Goal: Information Seeking & Learning: Find specific page/section

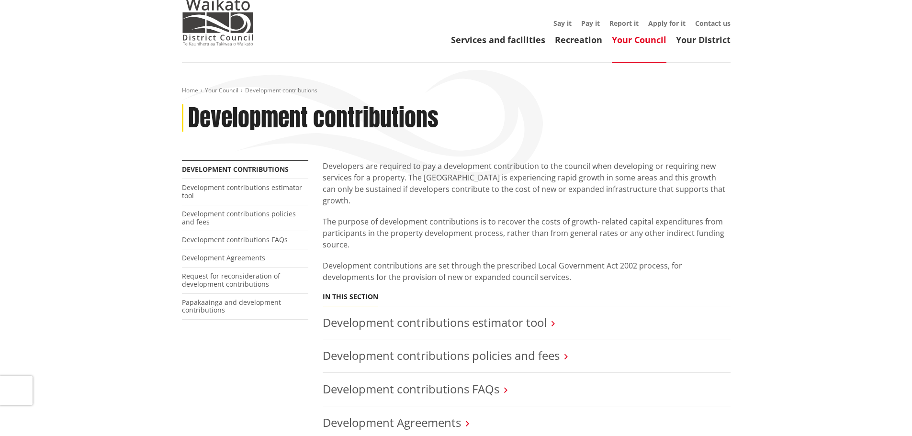
scroll to position [192, 0]
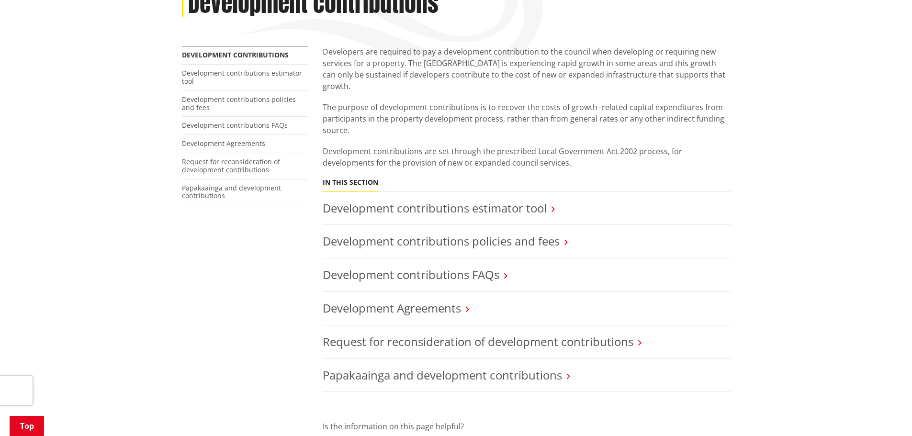
drag, startPoint x: 476, startPoint y: 182, endPoint x: 523, endPoint y: 188, distance: 47.7
click at [476, 200] on link "Development contributions estimator tool" at bounding box center [435, 208] width 224 height 16
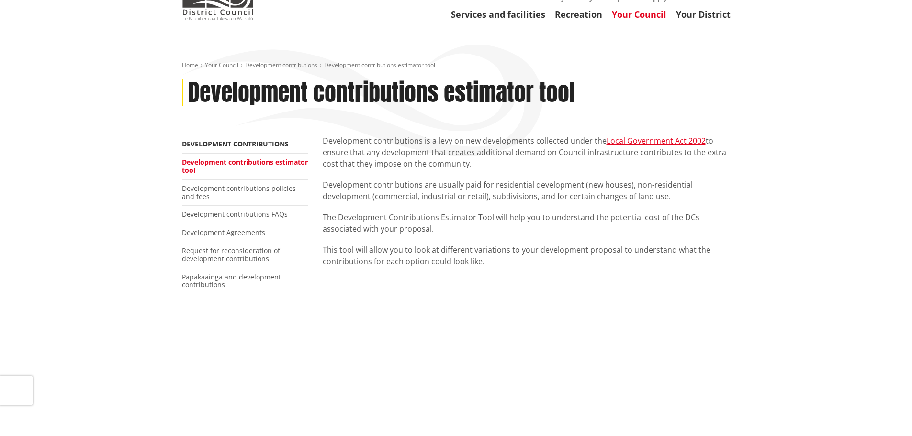
scroll to position [239, 0]
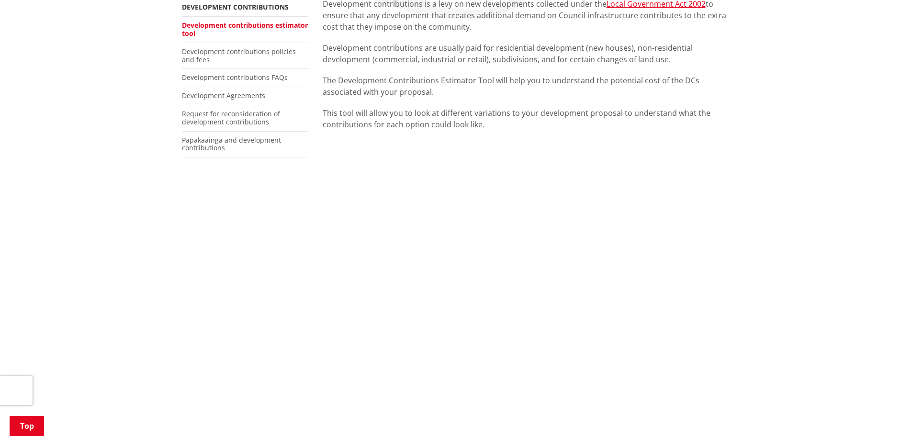
click at [811, 263] on div "Home Your Council Development contributions Development contributions estimator…" at bounding box center [456, 414] width 912 height 1029
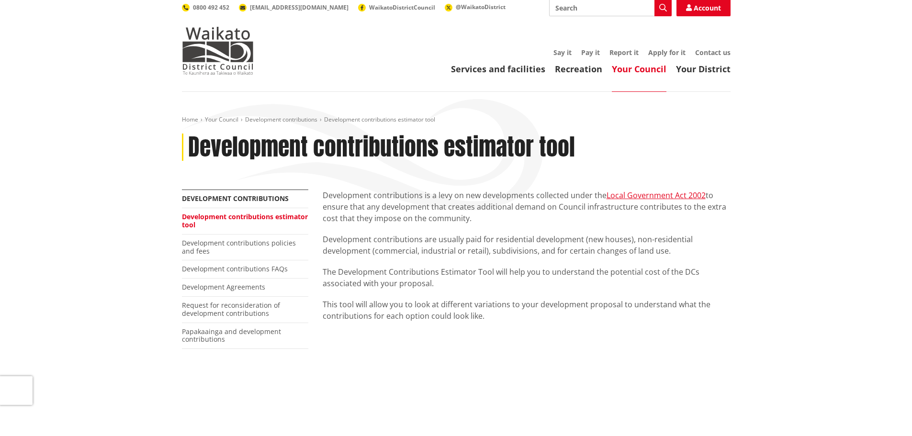
scroll to position [0, 0]
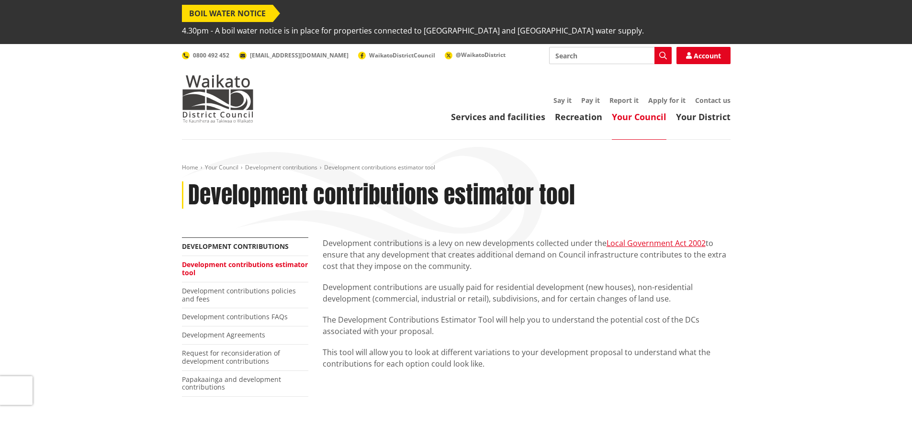
click at [595, 47] on input "Search" at bounding box center [610, 55] width 123 height 17
type input "planning fees and charges"
